Goal: Task Accomplishment & Management: Complete application form

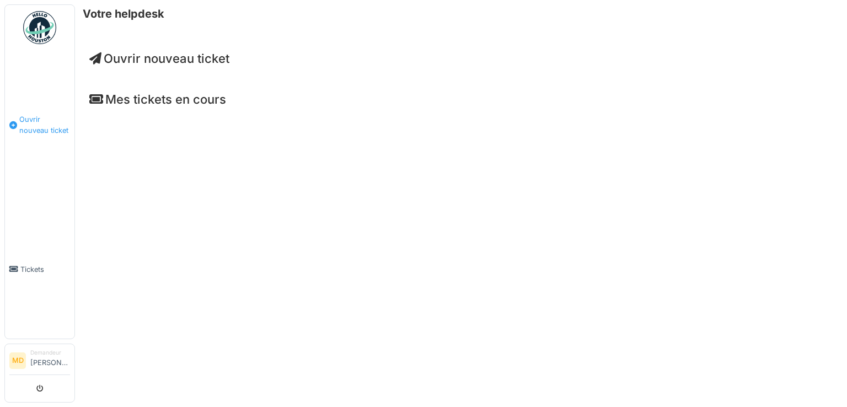
click at [35, 121] on span "Ouvrir nouveau ticket" at bounding box center [44, 124] width 51 height 21
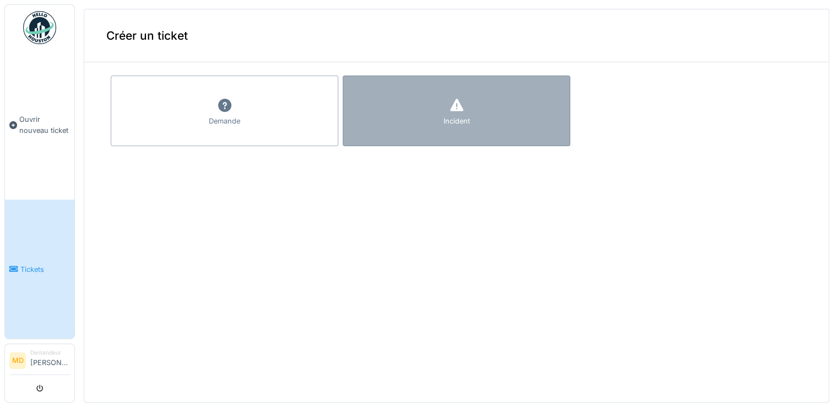
click at [355, 117] on div "Incident" at bounding box center [457, 111] width 228 height 71
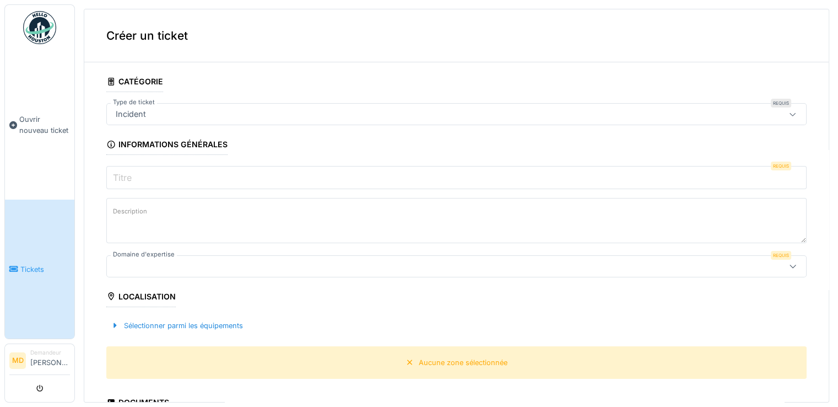
click at [346, 122] on div "Incident" at bounding box center [456, 114] width 701 height 22
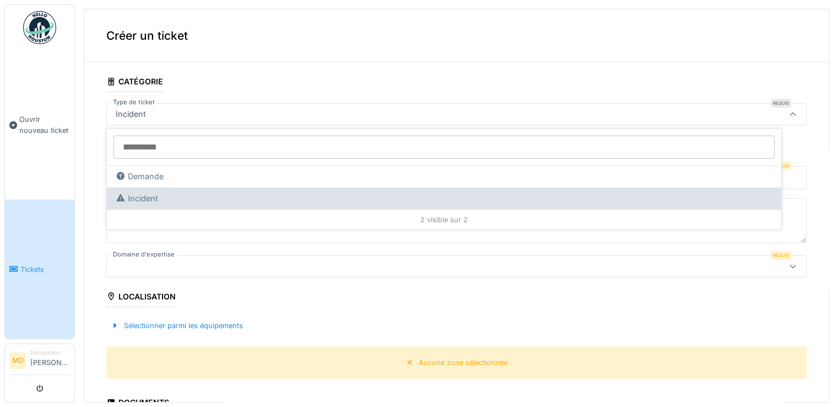
click at [319, 200] on div "Incident" at bounding box center [444, 198] width 657 height 12
click at [594, 197] on div "Incident" at bounding box center [444, 198] width 657 height 12
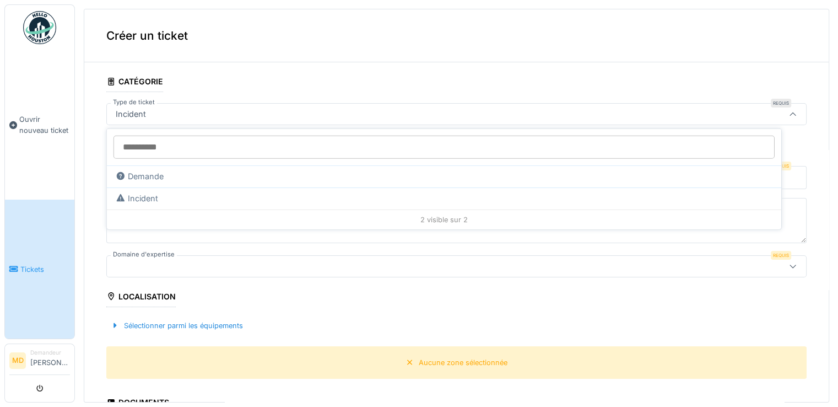
click at [789, 117] on icon at bounding box center [793, 114] width 9 height 7
click at [762, 183] on input "Titre" at bounding box center [456, 177] width 701 height 23
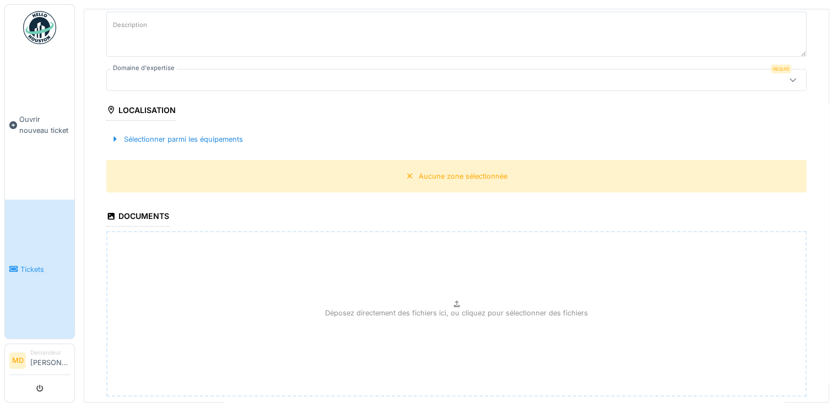
scroll to position [187, 0]
